Goal: Task Accomplishment & Management: Complete application form

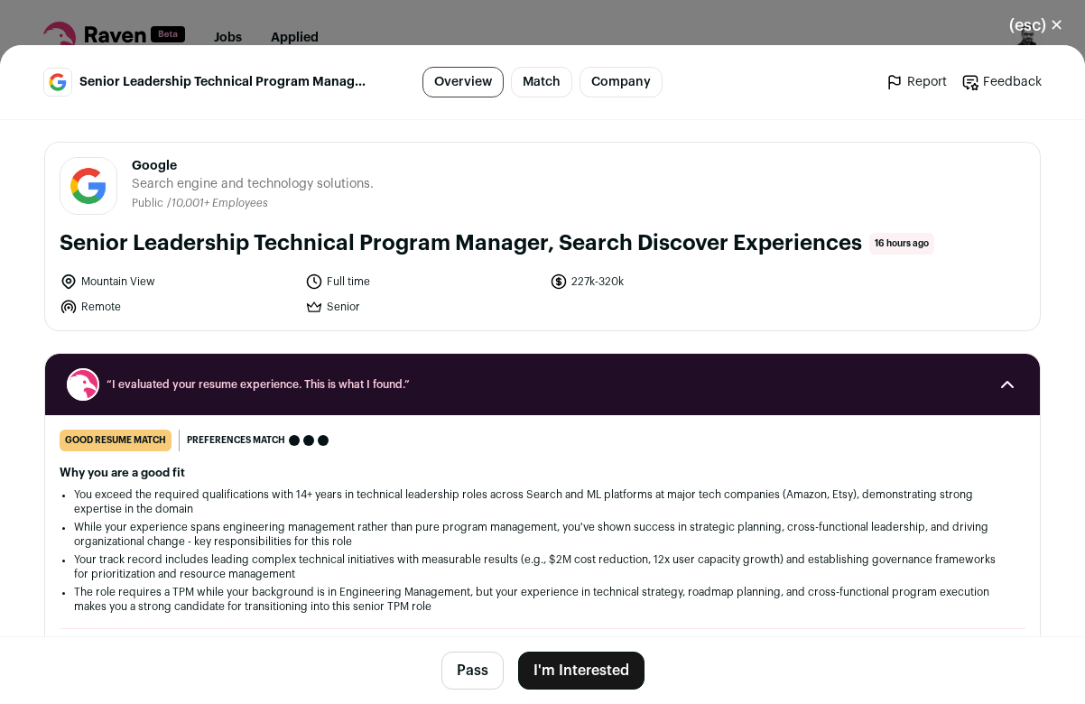
click at [622, 670] on button "I'm Interested" at bounding box center [581, 670] width 126 height 38
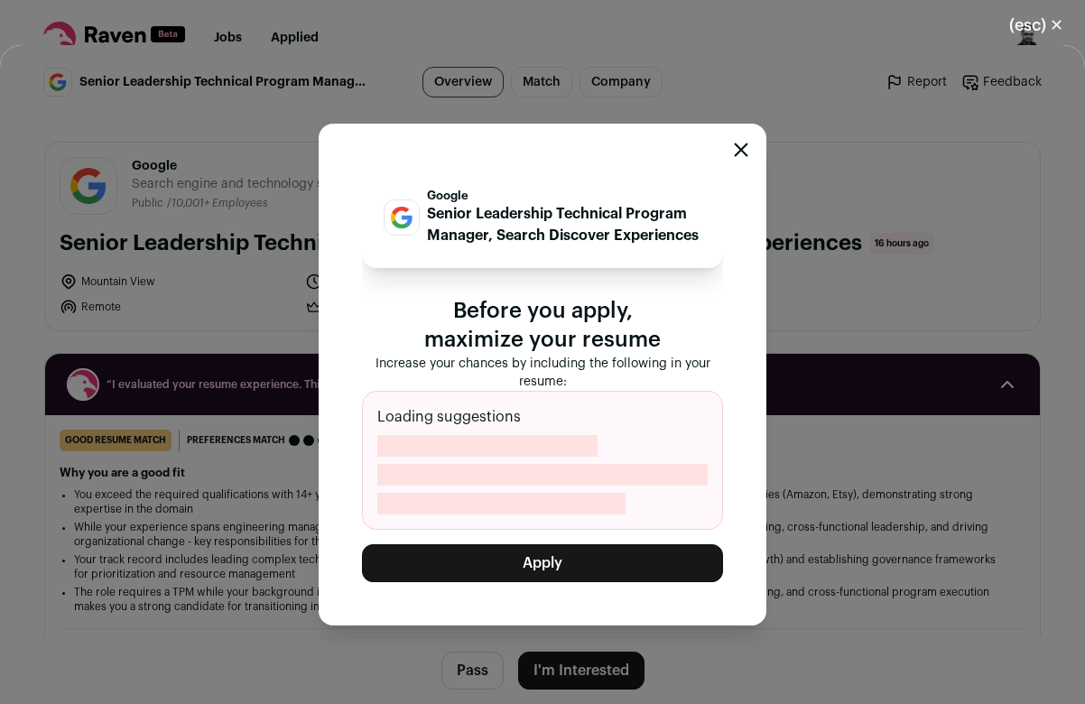
click at [604, 567] on button "Apply" at bounding box center [542, 563] width 361 height 38
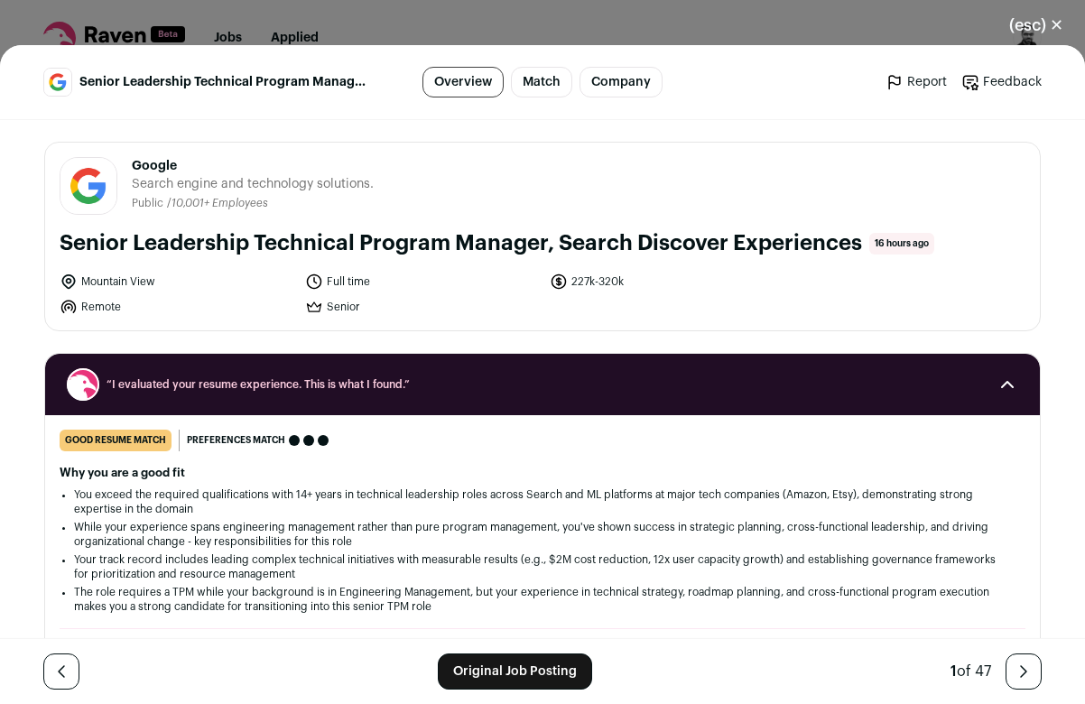
click at [910, 77] on link "Report" at bounding box center [915, 82] width 61 height 18
click at [919, 84] on link "Report" at bounding box center [915, 82] width 61 height 18
click at [895, 82] on icon "Close modal via background" at bounding box center [894, 82] width 18 height 18
click at [896, 82] on icon "Close modal via background" at bounding box center [894, 82] width 18 height 18
click at [896, 81] on icon "Close modal via background" at bounding box center [894, 82] width 18 height 18
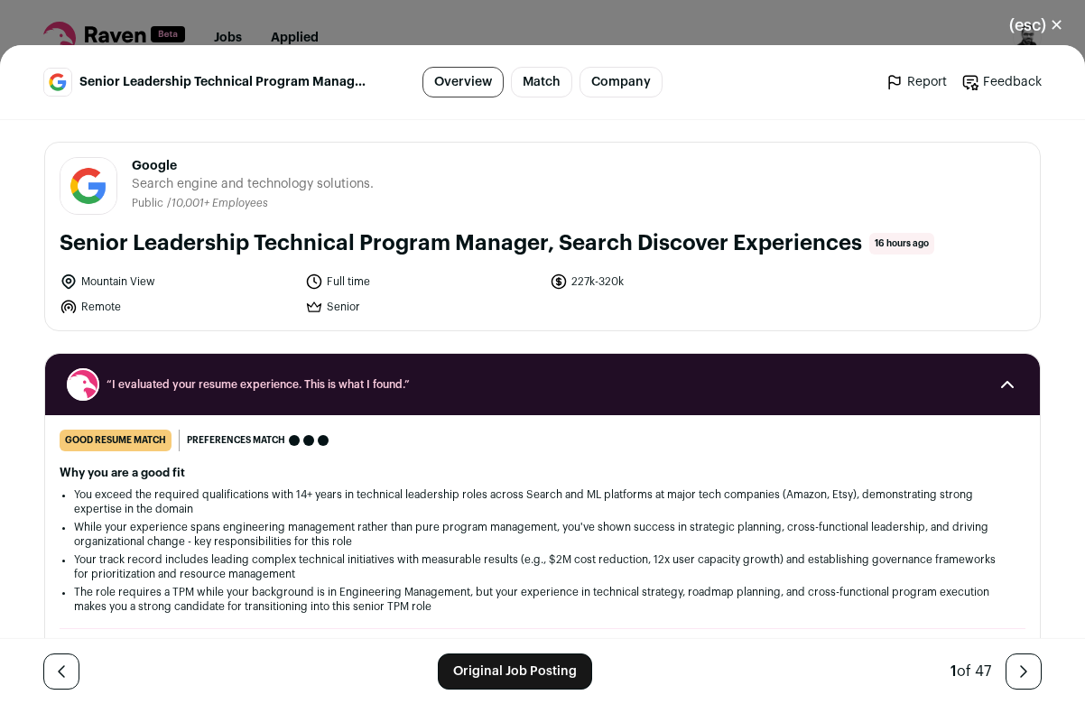
click at [895, 79] on icon "Close modal via background" at bounding box center [894, 82] width 18 height 18
click at [894, 79] on icon "Close modal via background" at bounding box center [894, 82] width 18 height 18
click at [997, 78] on link "Feedback" at bounding box center [1001, 82] width 80 height 18
click at [909, 82] on link "Report" at bounding box center [915, 82] width 61 height 18
click at [1016, 26] on button "(esc) ✕" at bounding box center [1035, 25] width 97 height 40
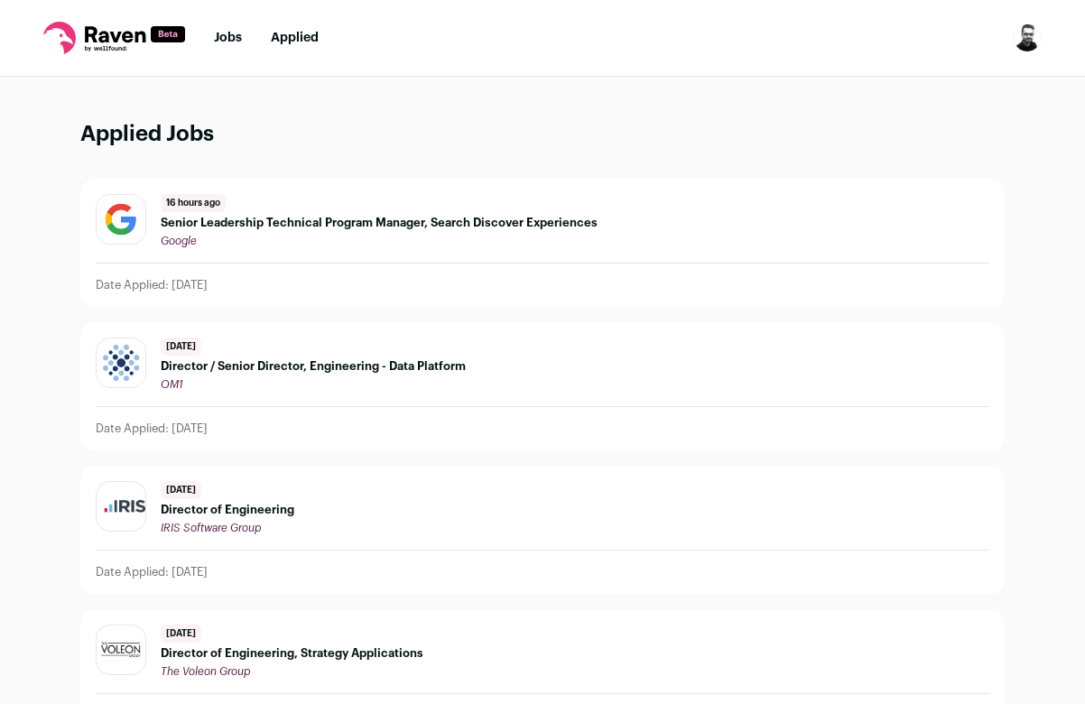
click at [549, 245] on div "Google" at bounding box center [379, 241] width 437 height 14
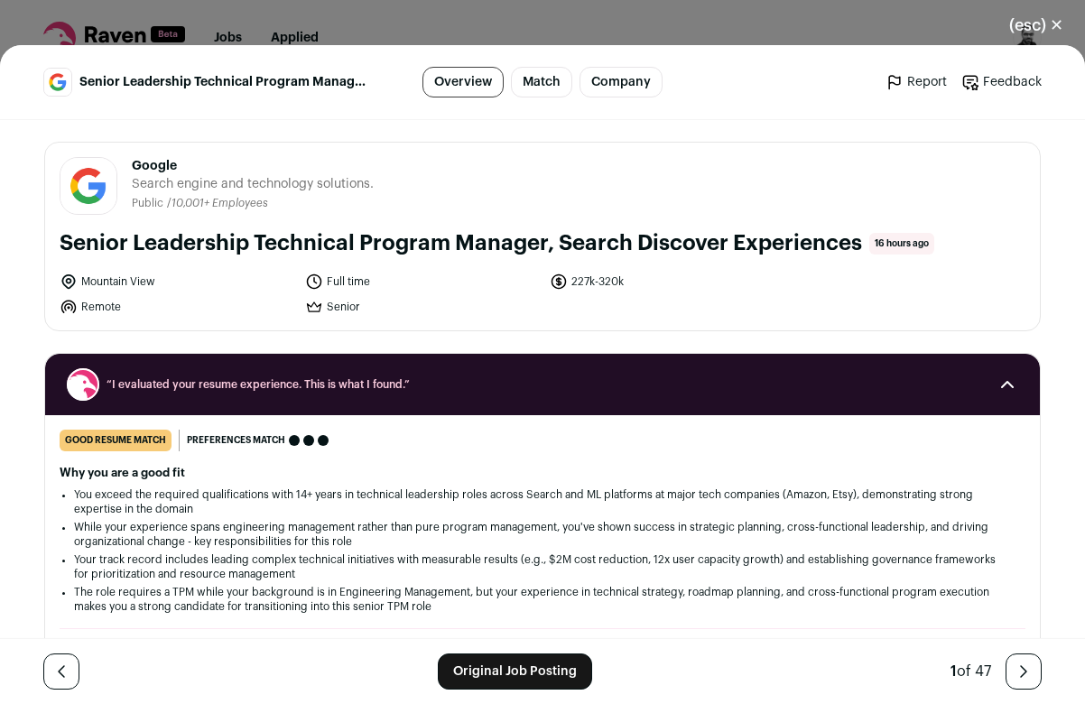
click at [910, 82] on link "Report" at bounding box center [915, 82] width 61 height 18
click at [372, 17] on div "(esc) ✕ Senior Leadership Technical Program Manager, Search Discover Experience…" at bounding box center [542, 352] width 1085 height 704
